Goal: Browse casually: Explore the website without a specific task or goal

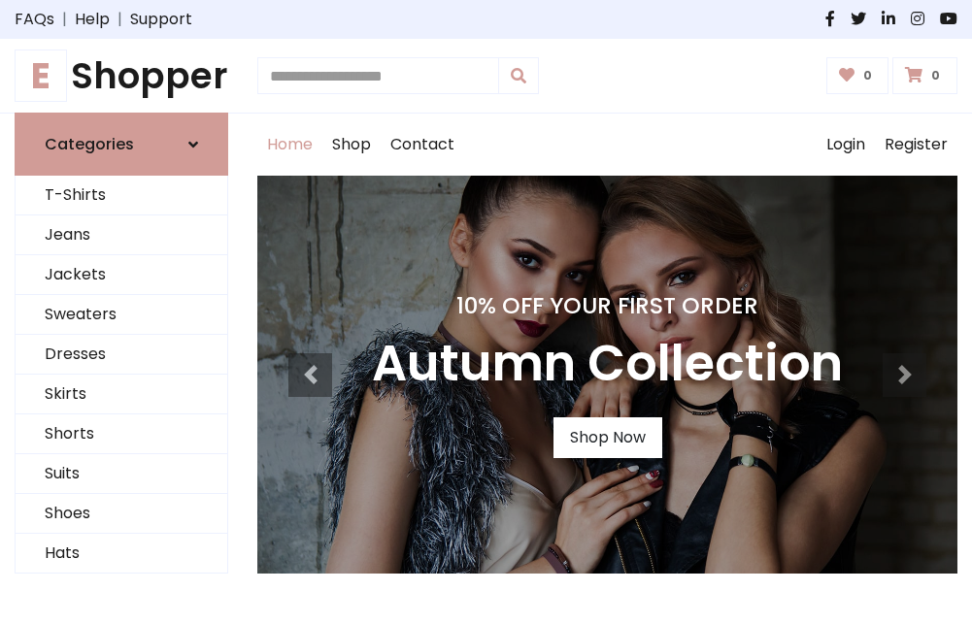
click at [121, 76] on h1 "E Shopper" at bounding box center [122, 75] width 214 height 43
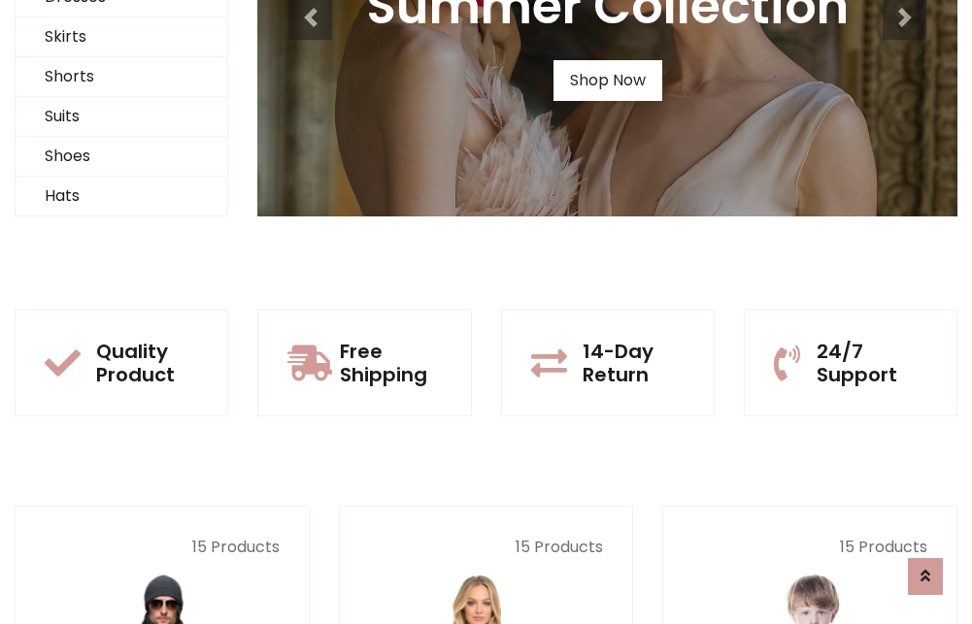
scroll to position [187, 0]
